Goal: Check status: Check status

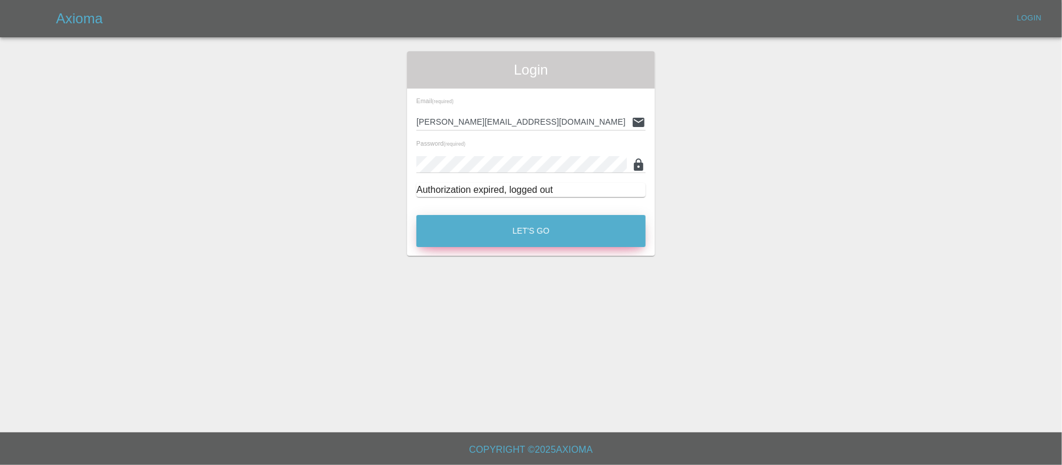
click at [537, 224] on button "Let's Go" at bounding box center [530, 231] width 229 height 32
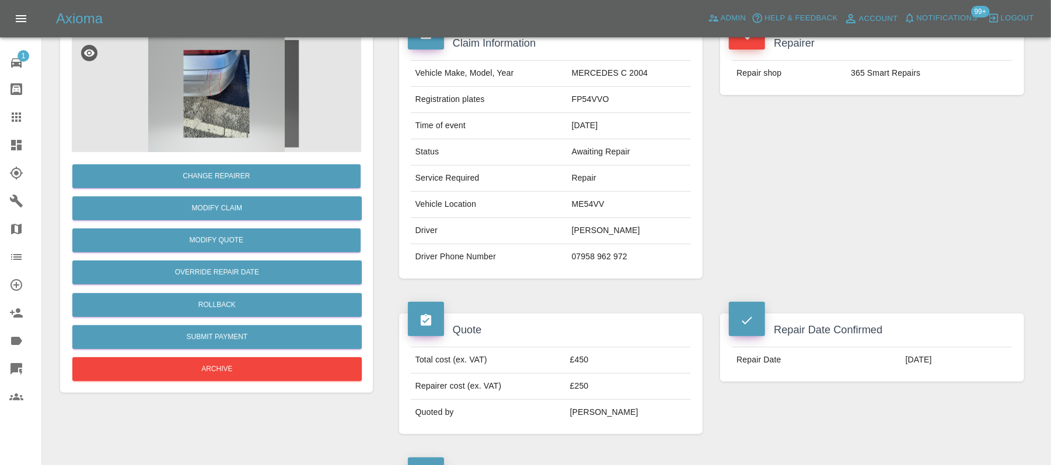
scroll to position [22, 0]
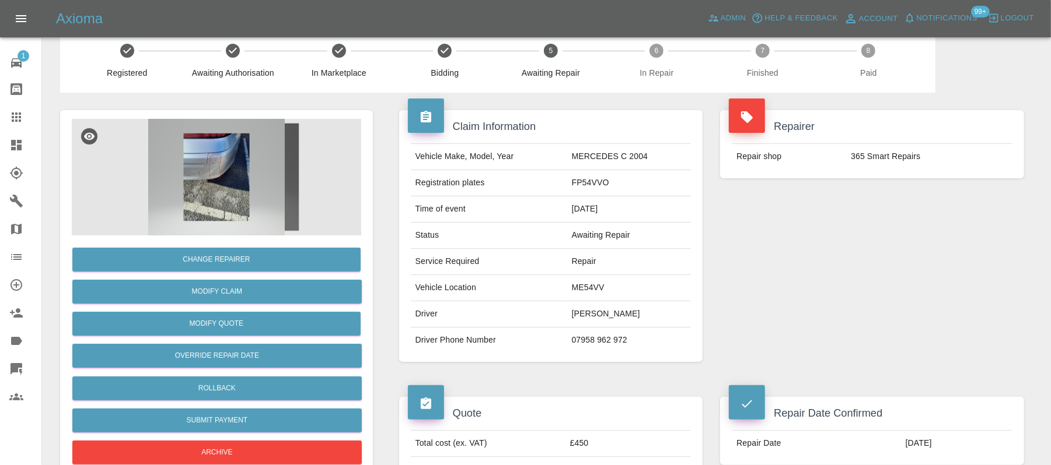
click at [943, 13] on span "Notifications" at bounding box center [946, 18] width 61 height 13
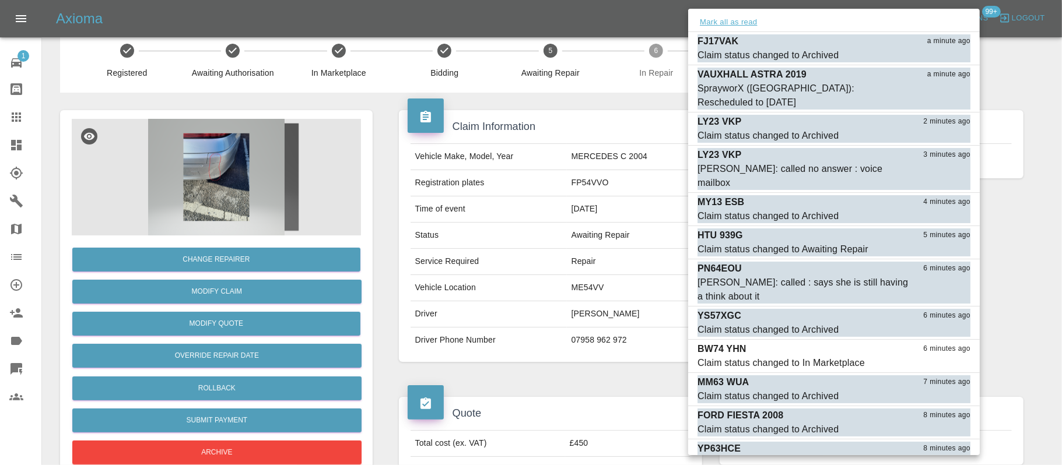
click at [727, 22] on button "Mark all as read" at bounding box center [729, 22] width 62 height 13
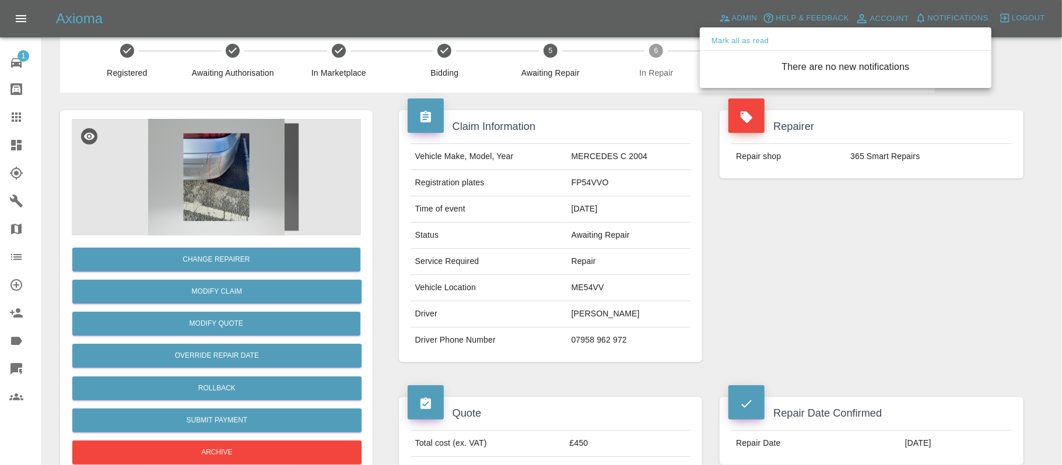
click at [661, 145] on div at bounding box center [531, 232] width 1062 height 465
